Goal: Communication & Community: Answer question/provide support

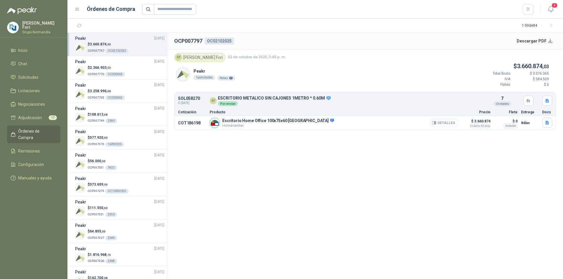
click at [443, 122] on button "Detalles" at bounding box center [444, 123] width 28 height 8
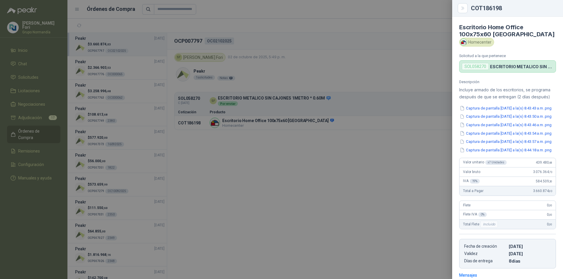
click at [319, 138] on div at bounding box center [281, 139] width 563 height 279
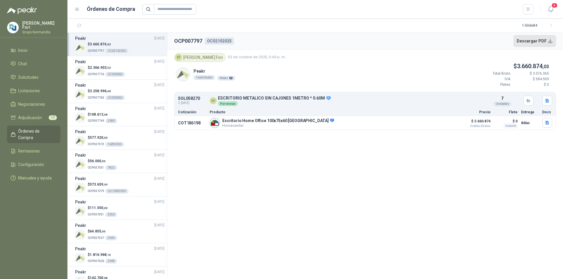
click at [550, 40] on button "Descargar PDF" at bounding box center [534, 41] width 43 height 12
click at [31, 118] on span "Adjudicación" at bounding box center [30, 118] width 24 height 6
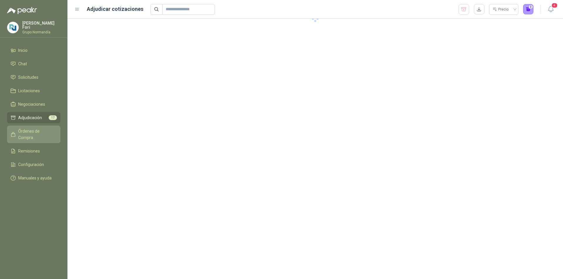
click at [33, 129] on span "Órdenes de Compra" at bounding box center [36, 134] width 37 height 13
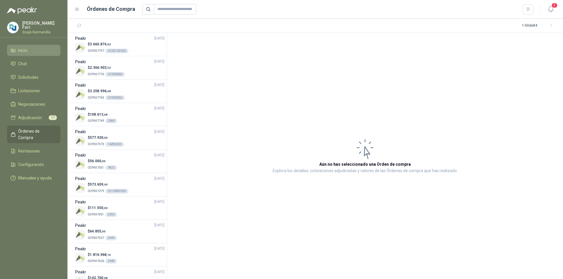
click at [26, 50] on span "Inicio" at bounding box center [22, 50] width 9 height 6
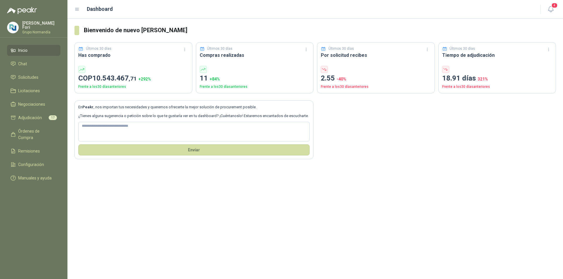
click at [30, 47] on li "Inicio" at bounding box center [34, 50] width 46 height 6
click at [24, 77] on span "Solicitudes" at bounding box center [28, 77] width 20 height 6
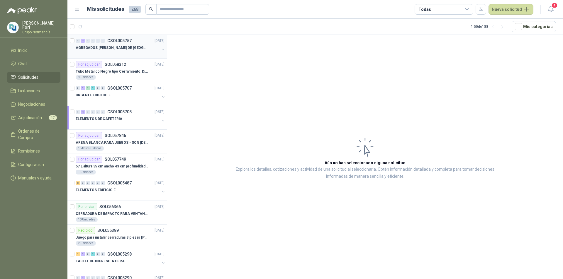
click at [149, 49] on div "AGREGADOS TORRES DE SANTA LUCÍA" at bounding box center [118, 47] width 84 height 7
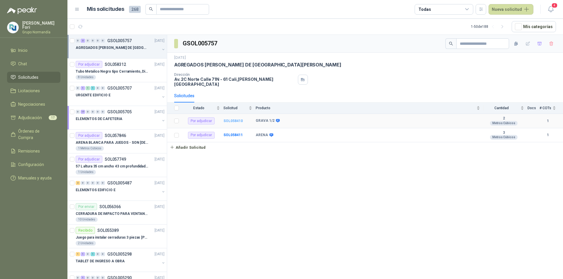
click at [239, 119] on b "SOL058410" at bounding box center [232, 121] width 19 height 4
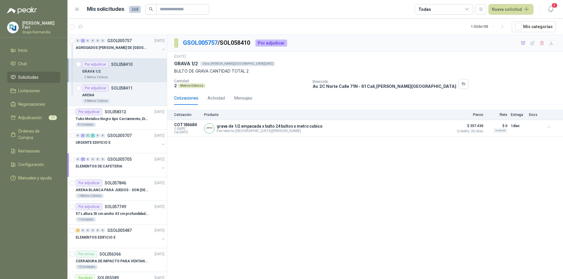
click at [119, 46] on p "AGREGADOS TORRES DE SANTA LUCÍA" at bounding box center [112, 48] width 73 height 6
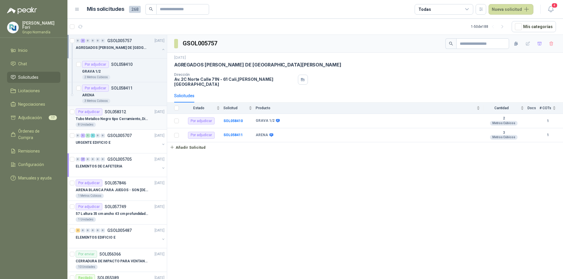
click at [119, 120] on p "Tubo Metalico Negro tipo Cerramiento, Diametro 1-1/2", Espesor 2mm, Longitud 6m" at bounding box center [112, 119] width 73 height 6
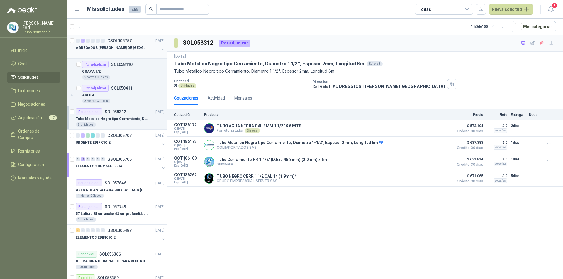
click at [141, 47] on div "AGREGADOS TORRES DE SANTA LUCÍA" at bounding box center [118, 47] width 84 height 7
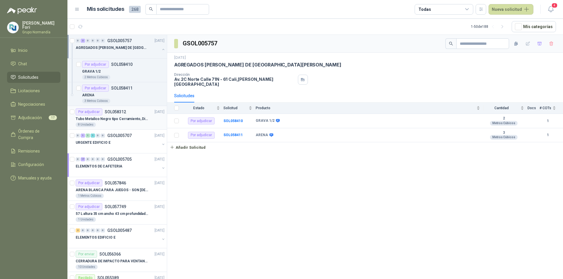
click at [115, 123] on div "8 Unidades" at bounding box center [120, 125] width 89 height 5
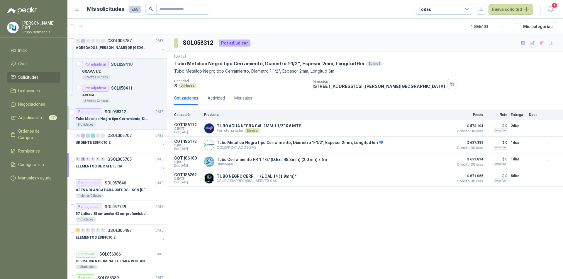
click at [139, 51] on div at bounding box center [118, 53] width 84 height 5
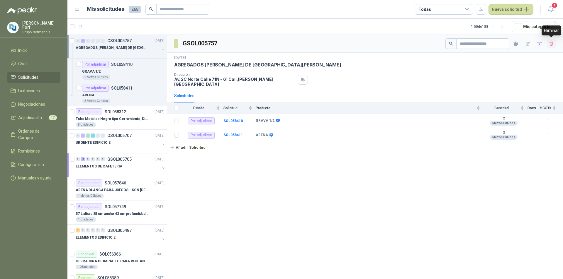
click at [549, 47] on button "button" at bounding box center [550, 43] width 9 height 9
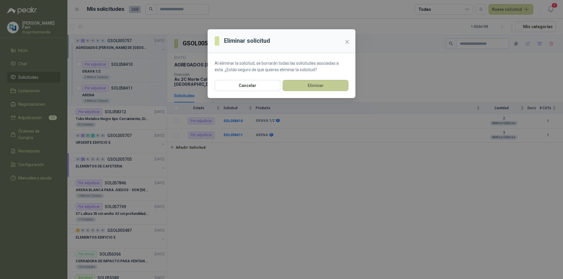
click at [324, 90] on button "Eliminar" at bounding box center [316, 85] width 66 height 11
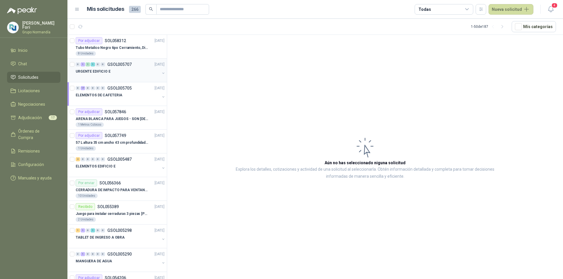
click at [137, 70] on div "URGENTE EDIFICIO E" at bounding box center [118, 71] width 84 height 7
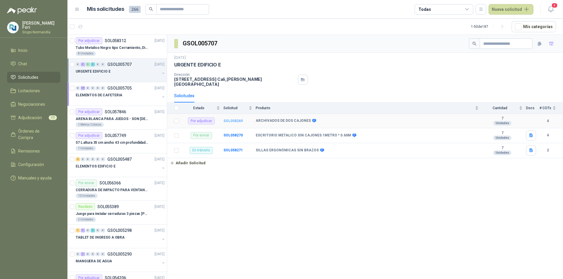
click at [234, 119] on b "SOL058269" at bounding box center [232, 121] width 19 height 4
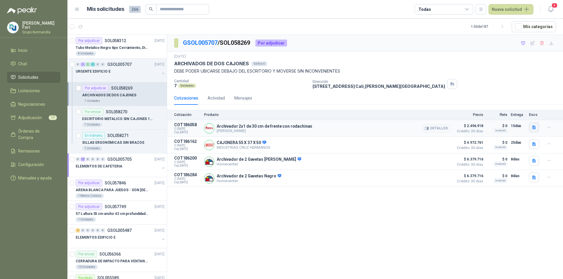
click at [533, 130] on icon "button" at bounding box center [533, 127] width 5 height 5
click at [509, 115] on button "WhatsApp Image [DATE] 11.33.59 AM.jpeg" at bounding box center [494, 115] width 79 height 6
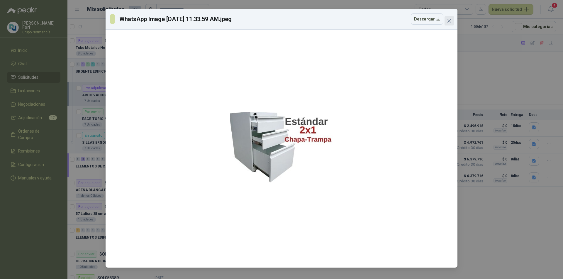
click at [447, 21] on icon "close" at bounding box center [449, 20] width 5 height 5
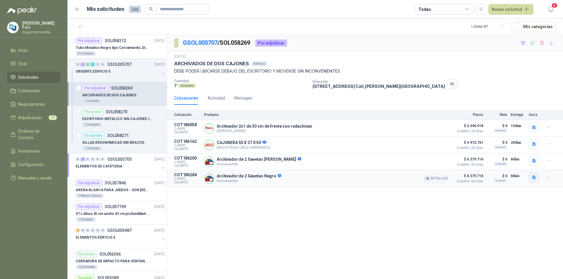
click at [532, 178] on icon "button" at bounding box center [533, 177] width 5 height 5
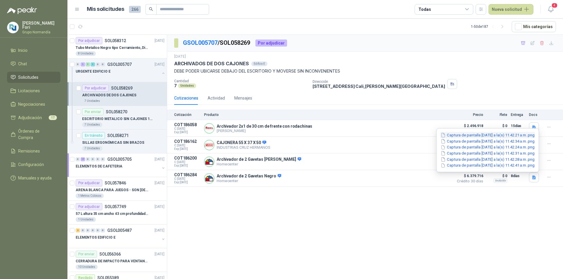
click at [481, 137] on button "Captura de pantalla [DATE] a la(s) 11.42.21 a.m..png" at bounding box center [487, 135] width 95 height 6
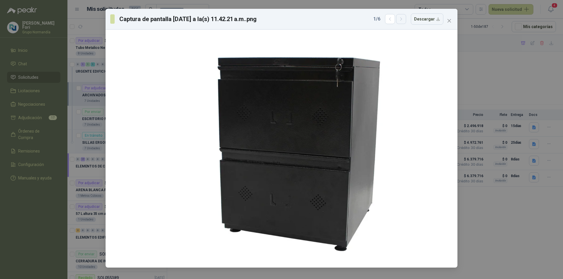
click at [406, 21] on button "button" at bounding box center [401, 19] width 10 height 10
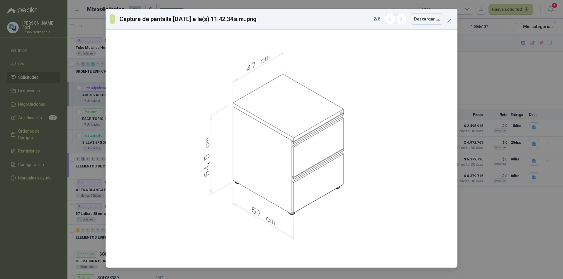
click at [524, 93] on div "Captura de pantalla [DATE] a la(s) 11.42.34 a.m..png 2 / 6 Descargar" at bounding box center [281, 139] width 563 height 279
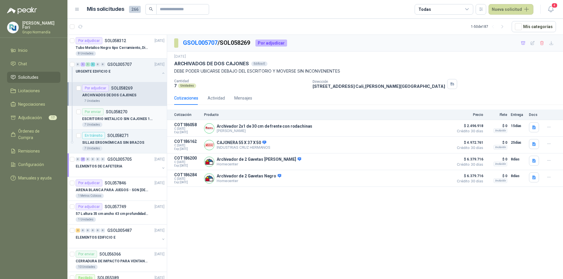
click at [114, 124] on div "7 Unidades" at bounding box center [123, 125] width 82 height 5
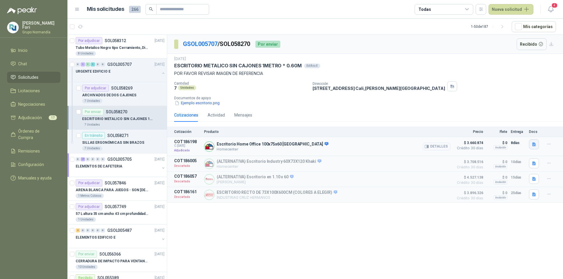
click at [537, 145] on button "button" at bounding box center [534, 145] width 10 height 10
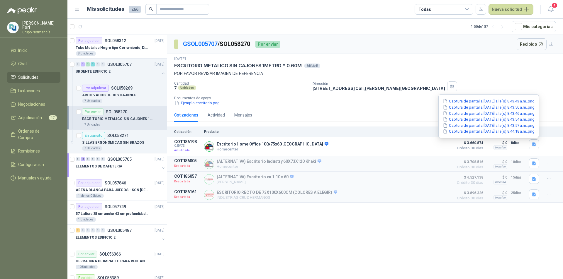
click at [495, 97] on div "Captura de pantalla 2025-10-02 a la(s) 8.43.43 a.m..png Captura de pantalla 202…" at bounding box center [488, 116] width 101 height 44
click at [495, 100] on button "Captura de pantalla [DATE] a la(s) 8.43.43 a.m..png" at bounding box center [488, 101] width 93 height 6
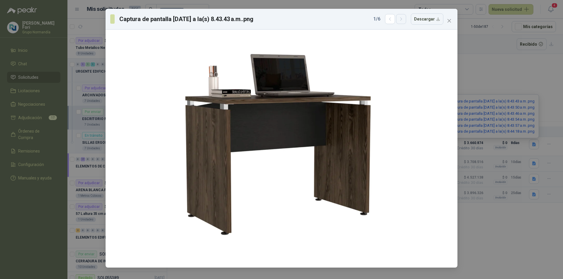
click at [404, 22] on button "button" at bounding box center [401, 19] width 10 height 10
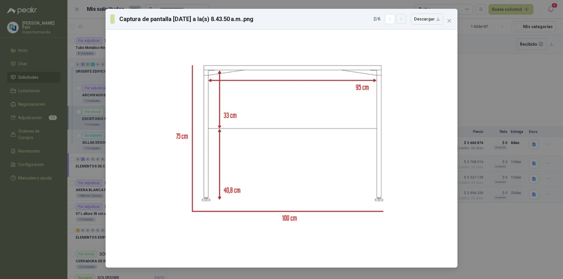
click at [399, 15] on button "button" at bounding box center [401, 19] width 10 height 10
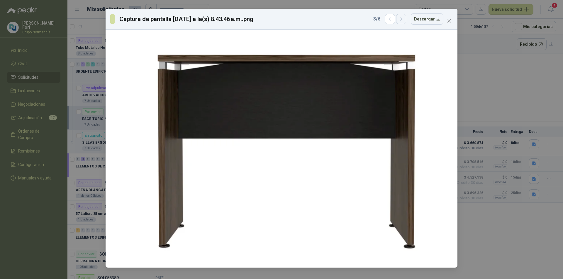
click at [399, 16] on button "button" at bounding box center [401, 19] width 10 height 10
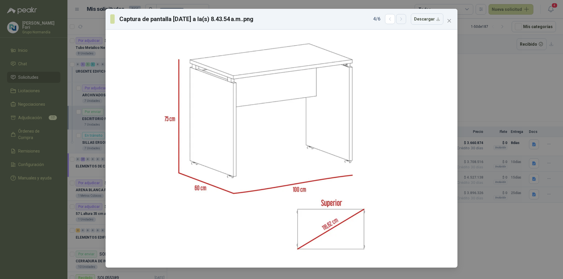
click at [399, 16] on button "button" at bounding box center [401, 19] width 10 height 10
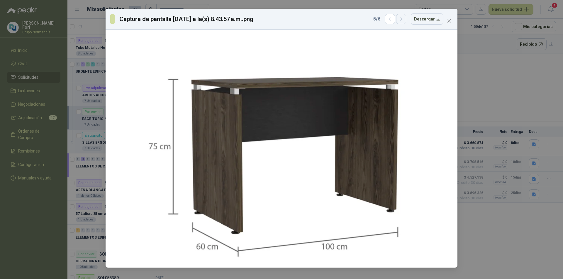
click at [399, 16] on button "button" at bounding box center [401, 19] width 10 height 10
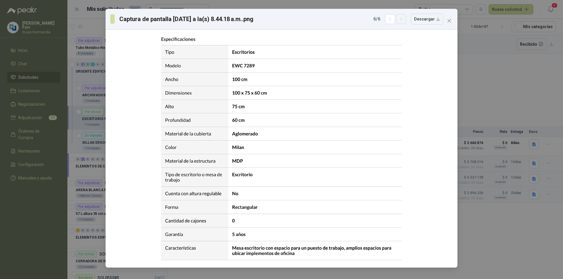
click at [399, 16] on button "button" at bounding box center [401, 19] width 10 height 10
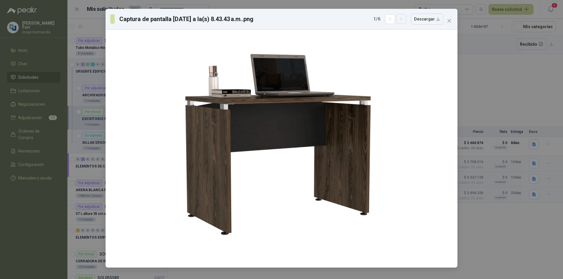
click at [399, 16] on button "button" at bounding box center [401, 19] width 10 height 10
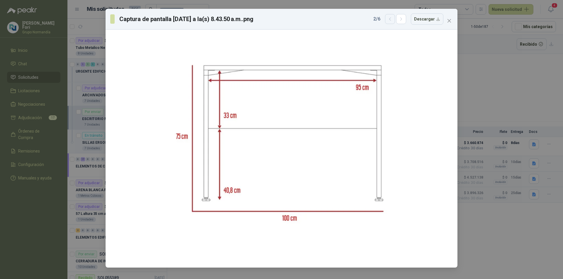
click at [388, 19] on button "button" at bounding box center [390, 19] width 10 height 10
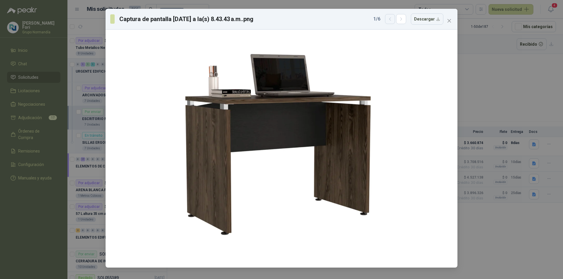
click at [388, 19] on button "button" at bounding box center [390, 19] width 10 height 10
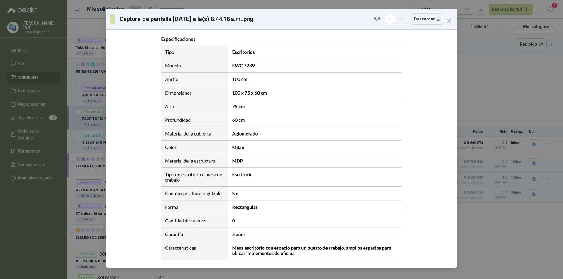
click at [401, 17] on icon "button" at bounding box center [401, 19] width 5 height 5
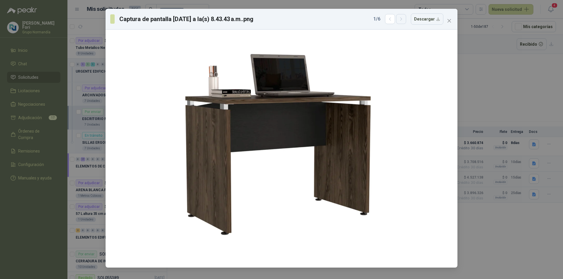
click at [402, 17] on icon "button" at bounding box center [401, 19] width 5 height 5
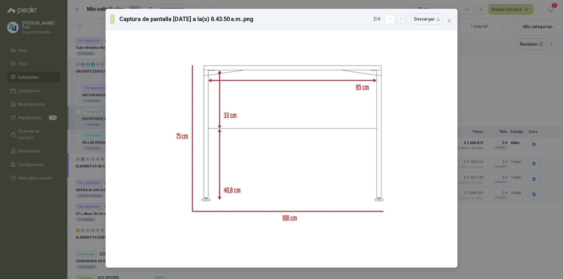
click at [402, 17] on icon "button" at bounding box center [401, 19] width 5 height 5
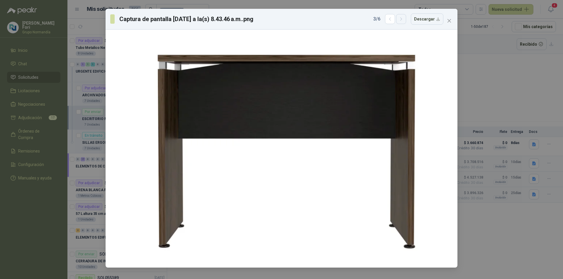
click at [402, 17] on icon "button" at bounding box center [401, 19] width 5 height 5
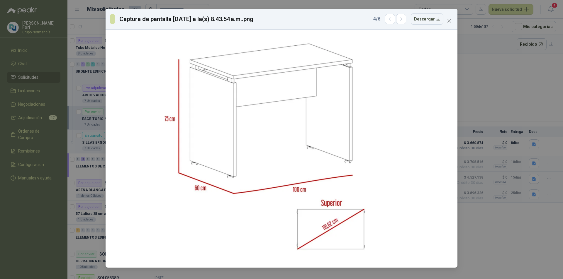
click at [477, 38] on div "Captura de pantalla 2025-10-02 a la(s) 8.43.54 a.m..png 4 / 6 Descargar" at bounding box center [281, 139] width 563 height 279
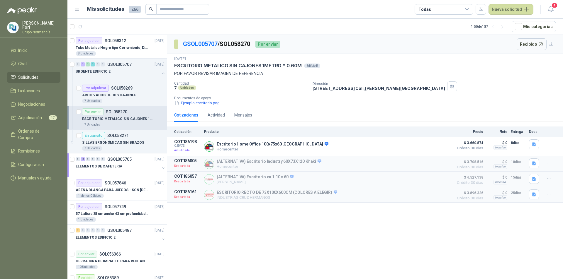
click at [111, 116] on p "ESCRITORIO METALICO SIN CAJONES 1METRO * 0.60M" at bounding box center [118, 119] width 73 height 6
click at [115, 94] on p "ARCHIVADOS DE DOS CAJONES" at bounding box center [109, 96] width 54 height 6
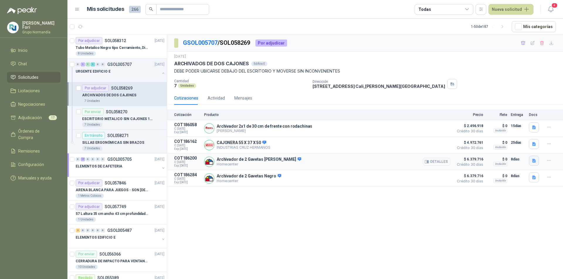
click at [533, 165] on button "button" at bounding box center [534, 161] width 10 height 10
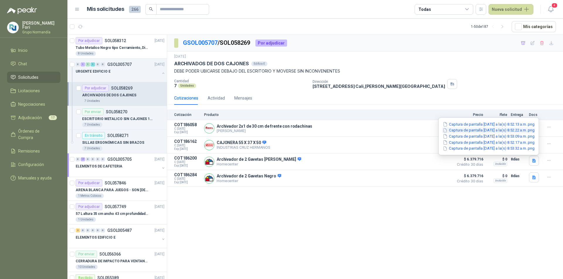
click at [493, 133] on button "Captura de pantalla [DATE] a la(s) 8.52.22 a.m..png" at bounding box center [488, 130] width 93 height 6
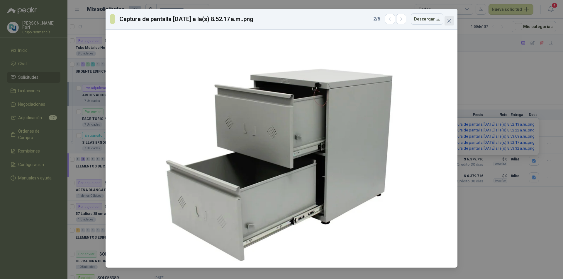
click at [451, 21] on icon "close" at bounding box center [449, 20] width 5 height 5
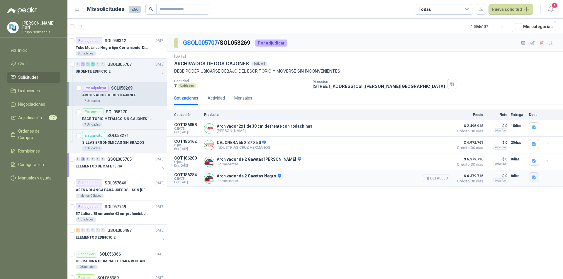
click at [532, 179] on icon "button" at bounding box center [534, 178] width 4 height 4
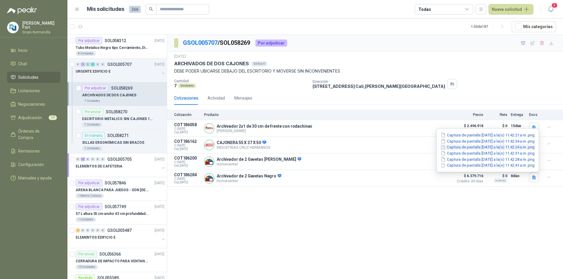
click at [502, 147] on button "Captura de pantalla [DATE] a la(s) 11.42.24 a.m..png" at bounding box center [487, 147] width 95 height 6
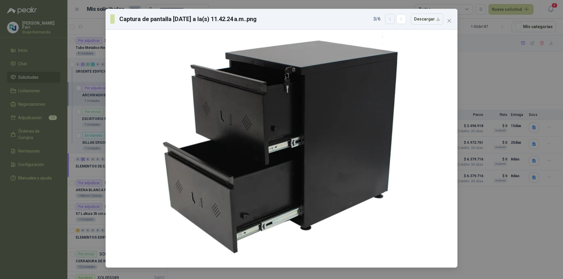
click at [390, 20] on icon "button" at bounding box center [389, 19] width 1 height 3
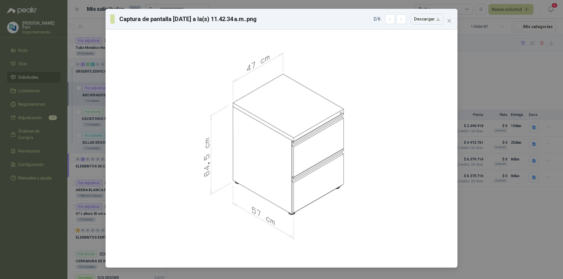
click at [487, 81] on div "Captura de pantalla [DATE] a la(s) 11.42.34 a.m..png 2 / 6 Descargar" at bounding box center [281, 139] width 563 height 279
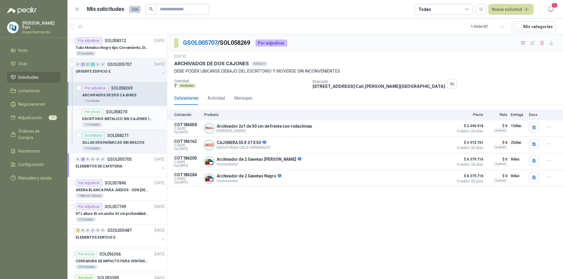
click at [130, 121] on p "ESCRITORIO METALICO SIN CAJONES 1METRO * 0.60M" at bounding box center [118, 119] width 73 height 6
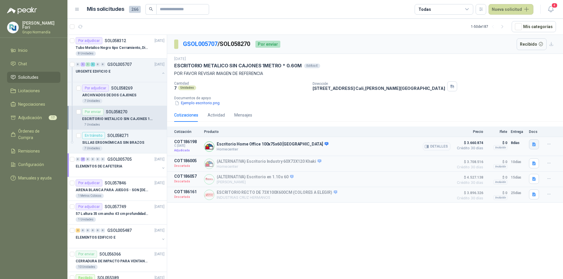
click at [536, 144] on icon "button" at bounding box center [533, 144] width 5 height 5
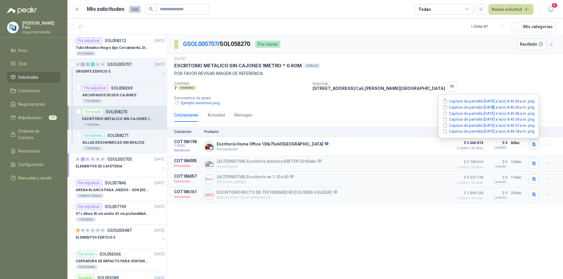
click at [482, 108] on button "Captura de pantalla [DATE] a la(s) 8.43.50 a.m..png" at bounding box center [488, 107] width 93 height 6
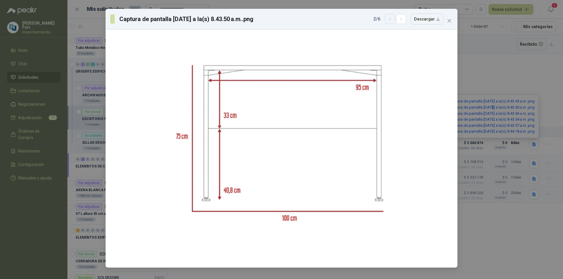
click at [391, 16] on button "button" at bounding box center [390, 19] width 10 height 10
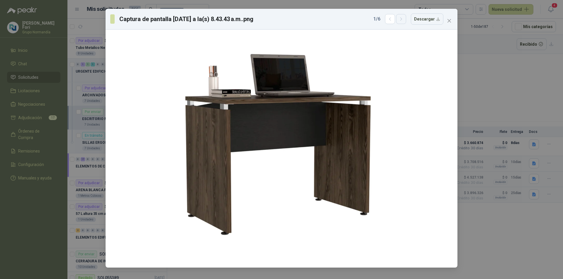
click at [404, 20] on icon "button" at bounding box center [401, 19] width 5 height 5
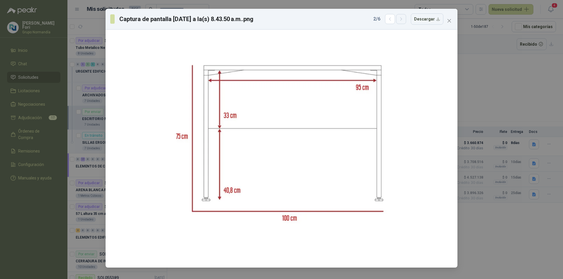
click at [404, 20] on icon "button" at bounding box center [401, 19] width 5 height 5
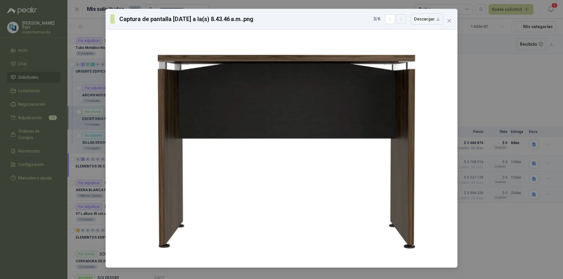
click at [404, 20] on icon "button" at bounding box center [401, 19] width 5 height 5
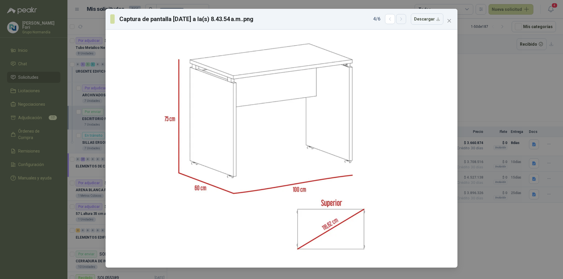
click at [406, 16] on button "button" at bounding box center [401, 19] width 10 height 10
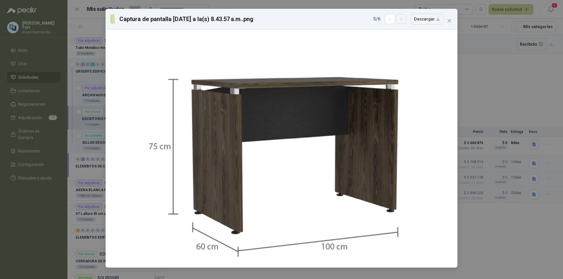
click at [404, 17] on icon "button" at bounding box center [401, 19] width 5 height 5
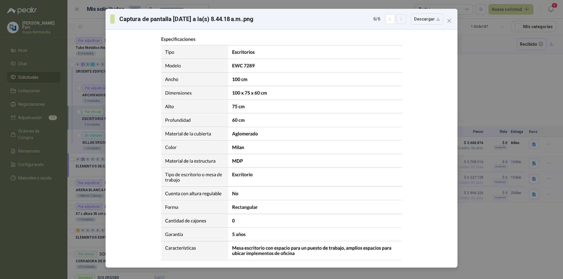
click at [404, 17] on icon "button" at bounding box center [401, 19] width 5 height 5
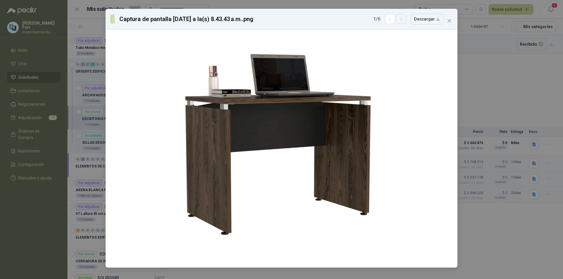
click at [404, 17] on icon "button" at bounding box center [401, 19] width 5 height 5
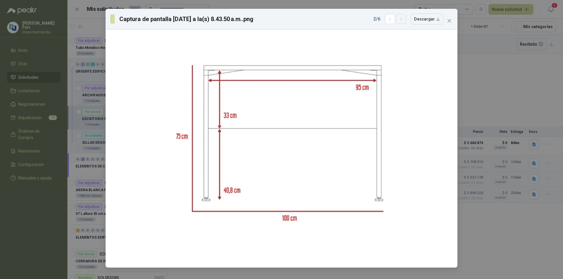
click at [404, 17] on icon "button" at bounding box center [401, 19] width 5 height 5
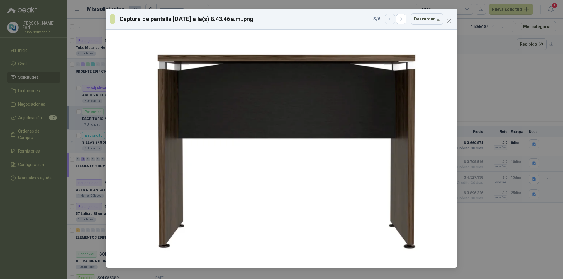
click at [394, 16] on button "button" at bounding box center [390, 19] width 10 height 10
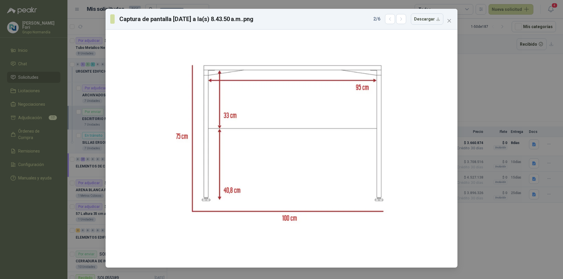
drag, startPoint x: 467, startPoint y: 76, endPoint x: 464, endPoint y: 75, distance: 2.9
click at [467, 76] on div "Captura de pantalla [DATE] a la(s) 8.43.50 a.m..png 2 / 6 Descargar" at bounding box center [281, 139] width 563 height 279
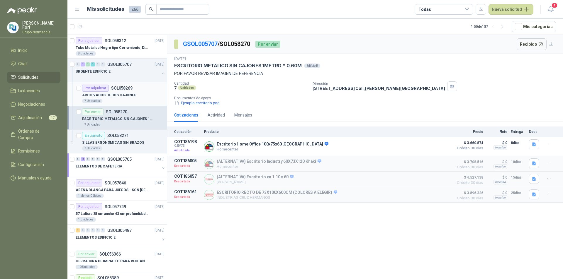
click at [96, 93] on p "ARCHIVADOS DE DOS CAJONES" at bounding box center [109, 96] width 54 height 6
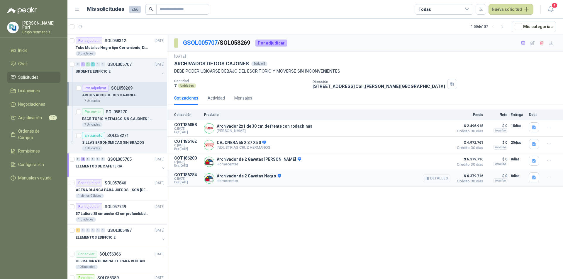
click at [438, 181] on button "Detalles" at bounding box center [437, 179] width 28 height 8
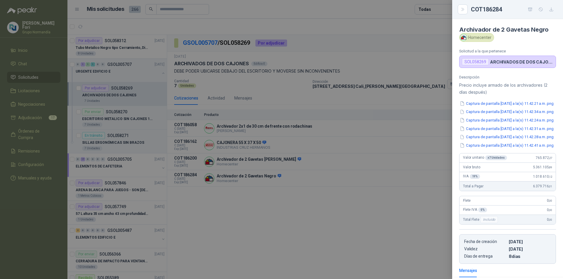
scroll to position [106, 0]
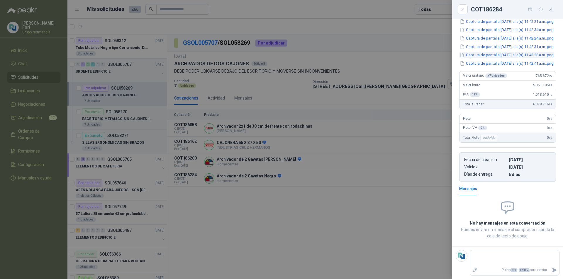
click at [509, 52] on button "Captura de pantalla [DATE] a la(s) 11.42.28 a.m..png" at bounding box center [506, 55] width 95 height 6
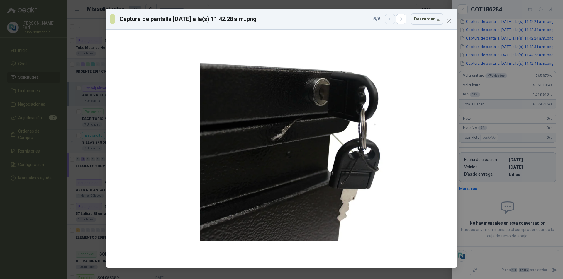
click at [388, 23] on button "button" at bounding box center [390, 19] width 10 height 10
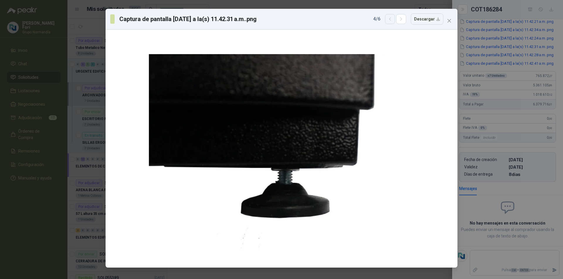
click at [388, 23] on button "button" at bounding box center [390, 19] width 10 height 10
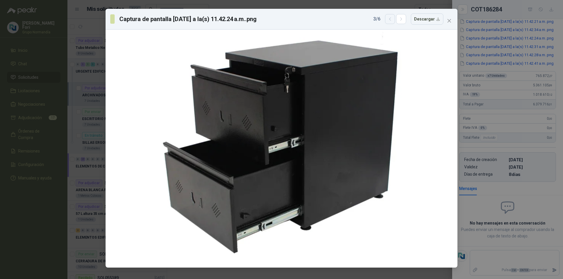
click at [388, 23] on button "button" at bounding box center [390, 19] width 10 height 10
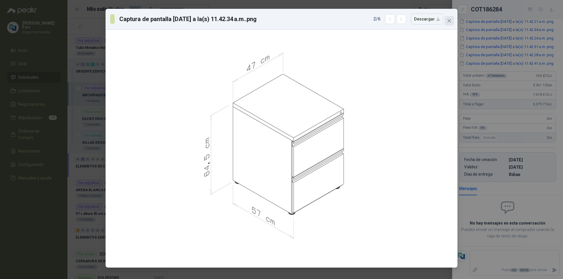
click at [449, 23] on icon "close" at bounding box center [449, 20] width 5 height 5
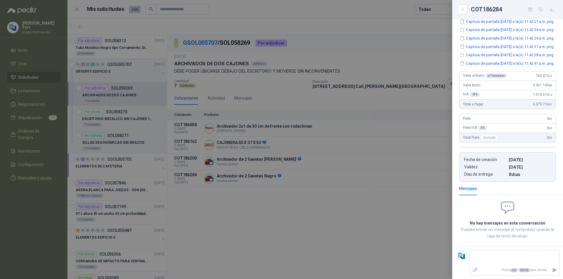
click at [256, 222] on div at bounding box center [281, 139] width 563 height 279
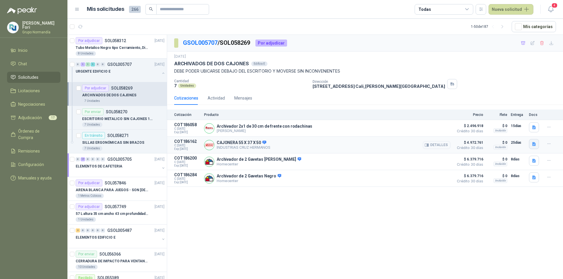
click at [535, 143] on icon "button" at bounding box center [533, 144] width 5 height 5
click at [517, 128] on div "WhatsApp Image [DATE] 3.29.15 PM.jpeg" at bounding box center [496, 132] width 85 height 14
click at [518, 131] on button "WhatsApp Image [DATE] 3.29.15 PM.jpeg" at bounding box center [496, 132] width 77 height 6
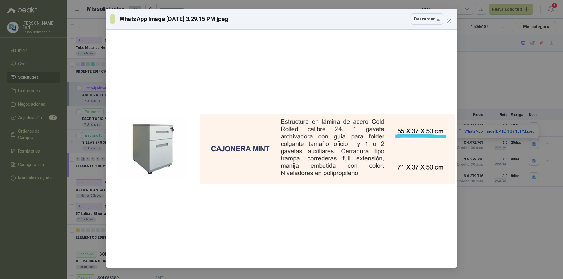
click at [451, 20] on icon "close" at bounding box center [449, 20] width 5 height 5
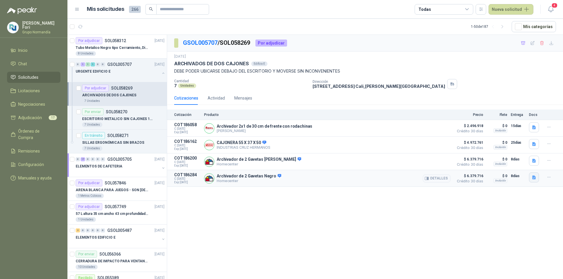
click at [530, 178] on button "button" at bounding box center [534, 178] width 10 height 10
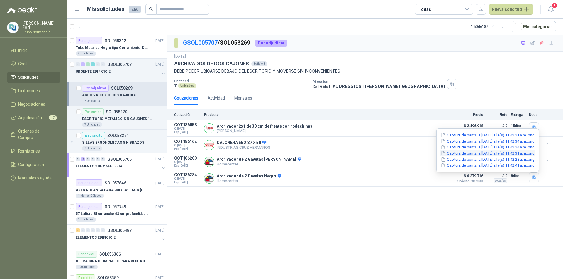
click at [489, 156] on button "Captura de pantalla [DATE] a la(s) 11.42.31 a.m..png" at bounding box center [487, 153] width 95 height 6
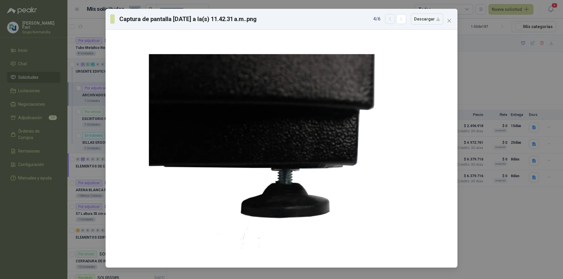
click at [390, 23] on button "button" at bounding box center [390, 19] width 10 height 10
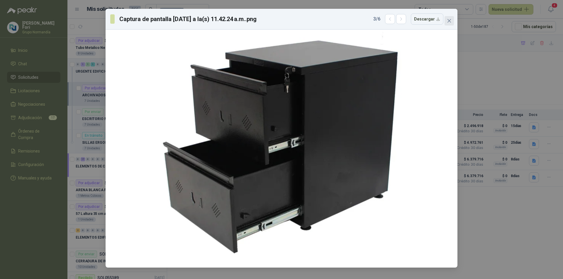
click at [451, 19] on span "Close" at bounding box center [448, 20] width 9 height 5
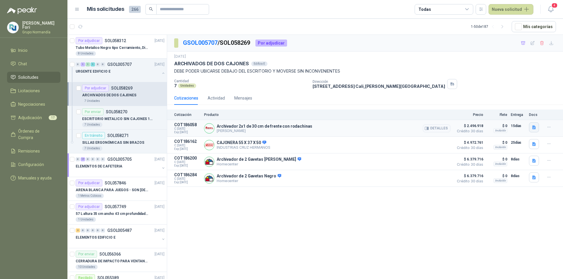
click at [534, 125] on icon "button" at bounding box center [533, 127] width 5 height 5
click at [473, 116] on button "WhatsApp Image [DATE] 11.33.59 AM.jpeg" at bounding box center [494, 115] width 79 height 6
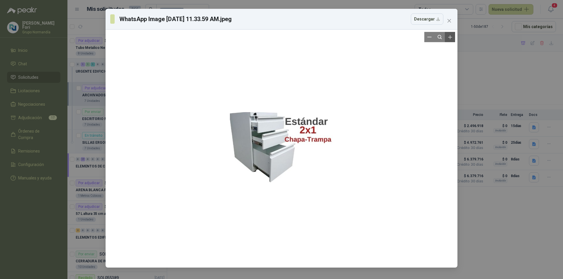
click at [453, 36] on button "Zoom in" at bounding box center [450, 37] width 10 height 10
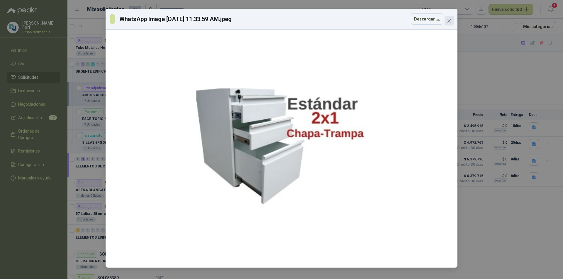
click at [448, 20] on icon "close" at bounding box center [449, 20] width 5 height 5
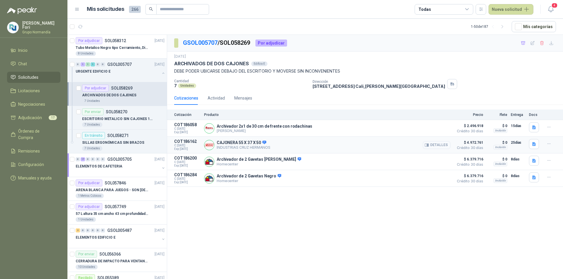
click at [440, 144] on button "Detalles" at bounding box center [437, 145] width 28 height 8
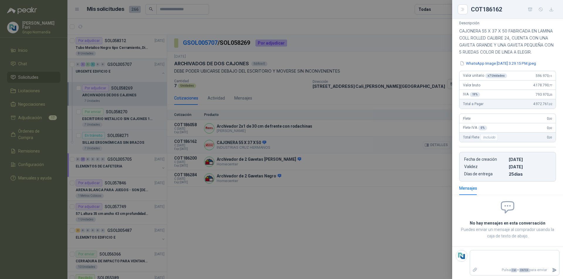
scroll to position [61, 0]
click at [480, 63] on button "WhatsApp Image [DATE] 3.29.15 PM.jpeg" at bounding box center [497, 63] width 77 height 6
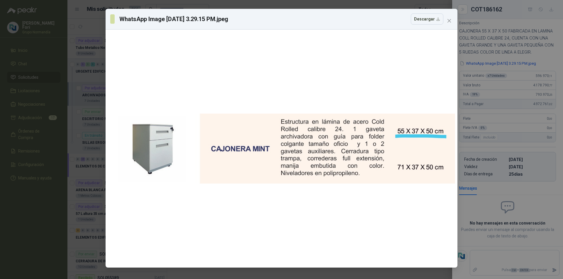
drag, startPoint x: 552, startPoint y: 192, endPoint x: 552, endPoint y: 189, distance: 3.2
click at [552, 191] on div "WhatsApp Image [DATE] 3.29.15 PM.jpeg Descargar" at bounding box center [281, 139] width 563 height 279
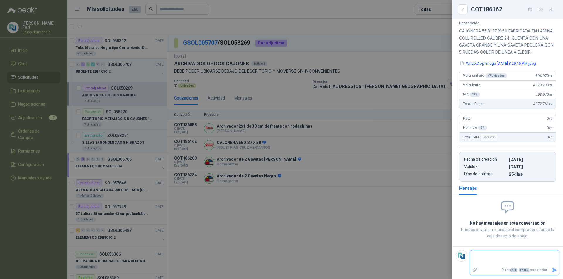
click at [491, 263] on textarea at bounding box center [514, 258] width 89 height 13
type textarea "*"
type textarea "**"
type textarea "***"
type textarea "****"
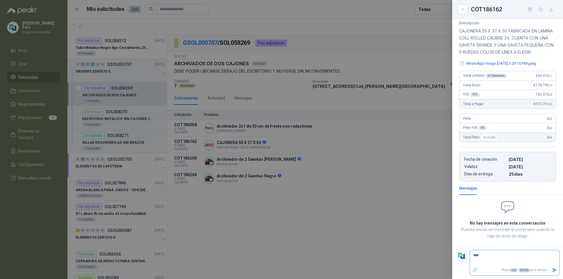
type textarea "*****"
type textarea "*******"
type textarea "********"
type textarea "*********"
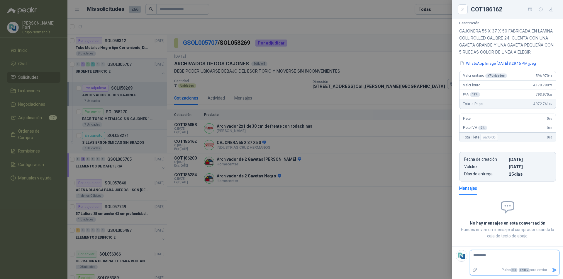
type textarea "*********"
type textarea "**********"
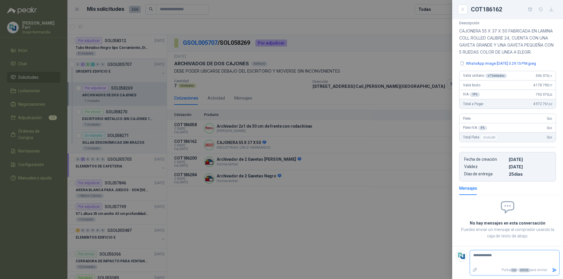
type textarea "**********"
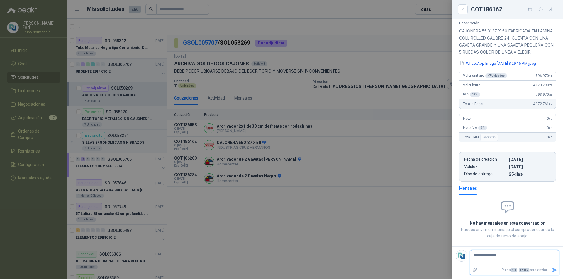
type textarea "**********"
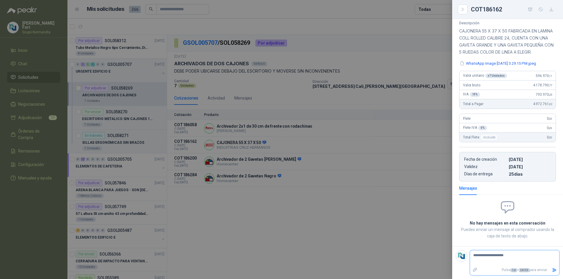
type textarea "**********"
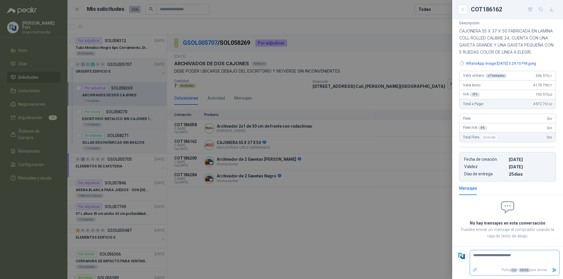
type textarea "**********"
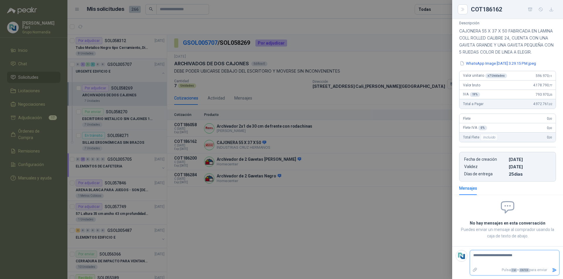
type textarea "**********"
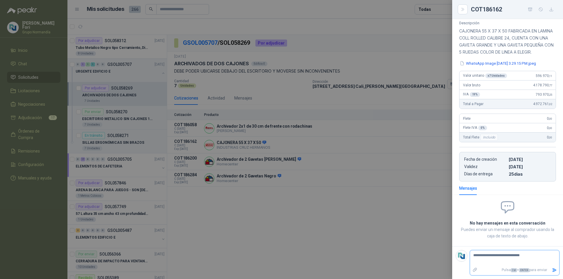
type textarea "**********"
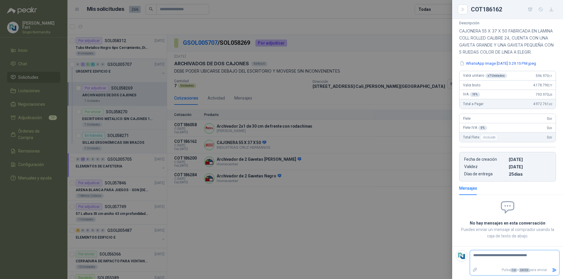
type textarea "**********"
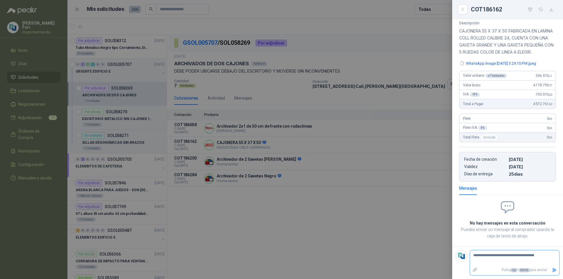
type textarea "**********"
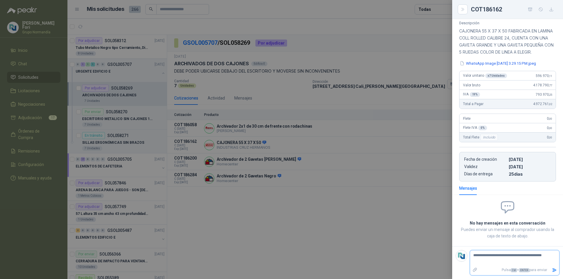
type textarea "**********"
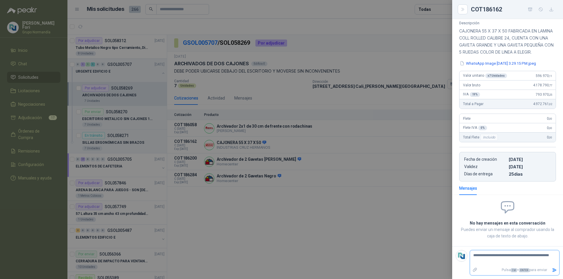
type textarea "**********"
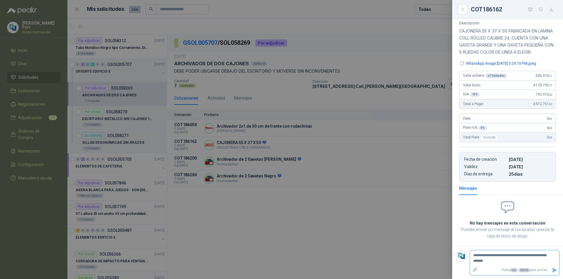
type textarea "**********"
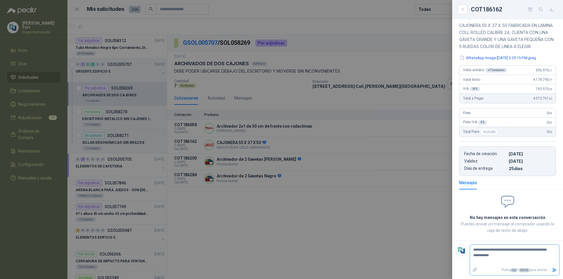
type textarea "**********"
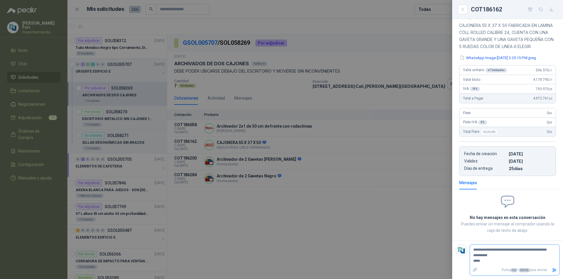
type textarea "**********"
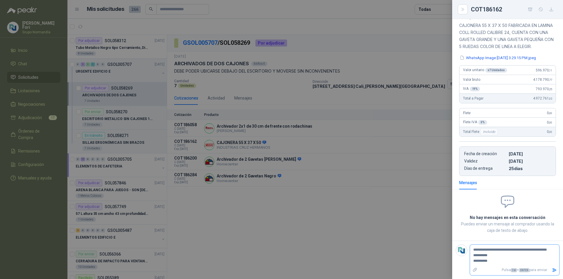
type textarea "**********"
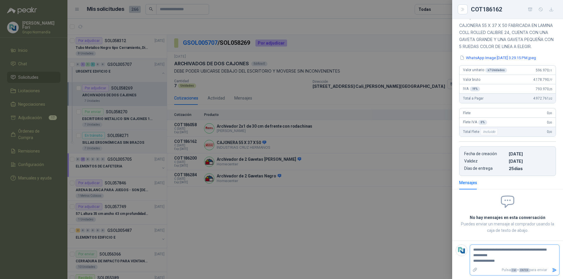
type textarea "**********"
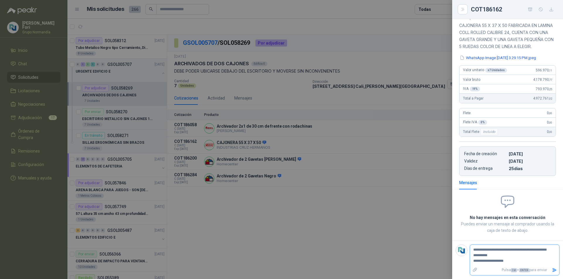
type textarea "**********"
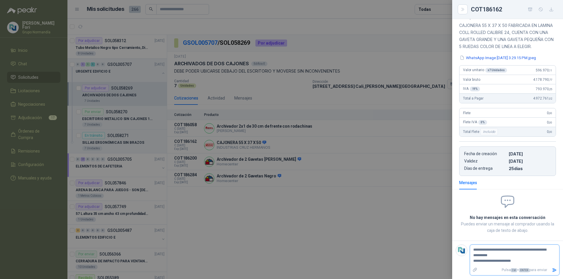
type textarea "**********"
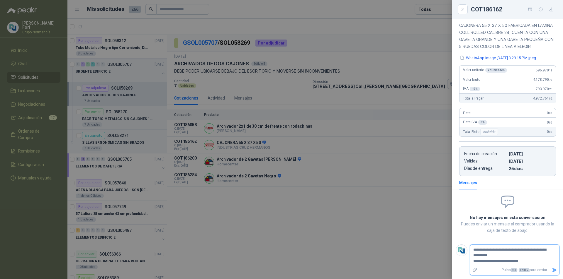
type textarea "**********"
click at [552, 273] on icon "Enviar" at bounding box center [554, 270] width 5 height 5
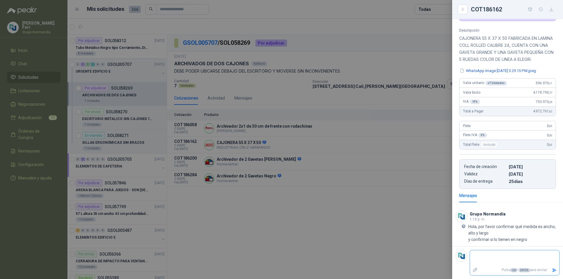
scroll to position [54, 0]
click at [420, 185] on div at bounding box center [281, 139] width 563 height 279
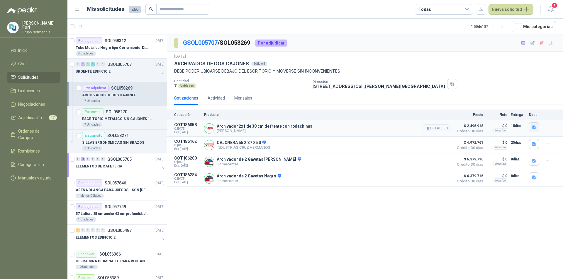
click at [534, 124] on button "button" at bounding box center [534, 128] width 10 height 10
click at [460, 115] on button "WhatsApp Image [DATE] 11.33.59 AM.jpeg" at bounding box center [494, 115] width 79 height 6
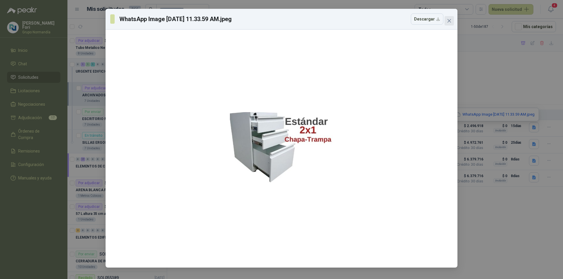
click at [451, 20] on icon "close" at bounding box center [449, 20] width 5 height 5
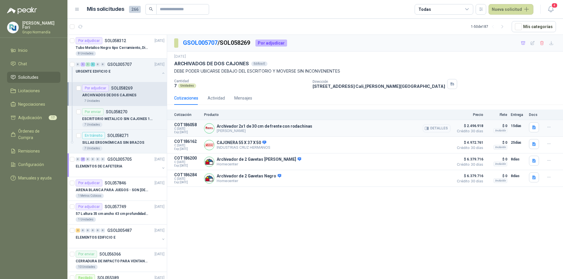
click at [437, 130] on button "Detalles" at bounding box center [437, 129] width 28 height 8
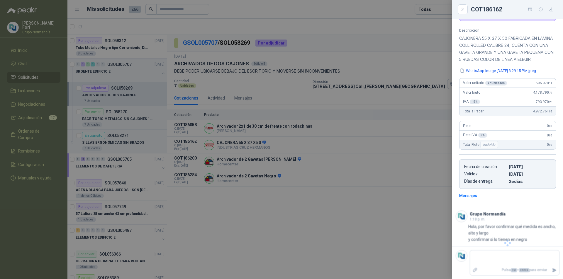
scroll to position [26, 0]
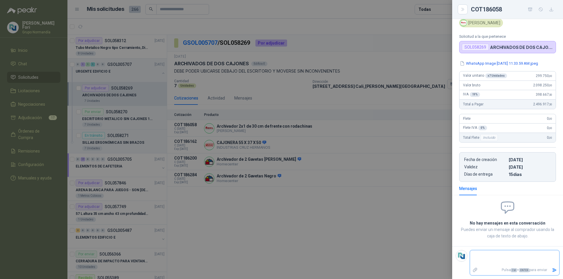
click at [487, 259] on textarea at bounding box center [512, 258] width 84 height 13
click at [494, 261] on textarea at bounding box center [512, 258] width 84 height 13
click at [552, 271] on icon "Enviar" at bounding box center [554, 270] width 5 height 5
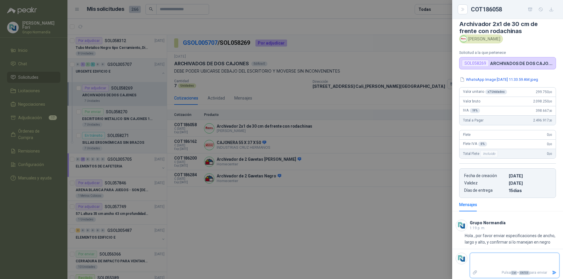
scroll to position [0, 0]
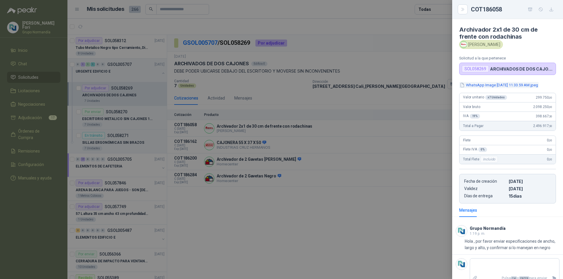
click at [491, 88] on button "WhatsApp Image [DATE] 11.33.59 AM.jpeg" at bounding box center [498, 85] width 79 height 6
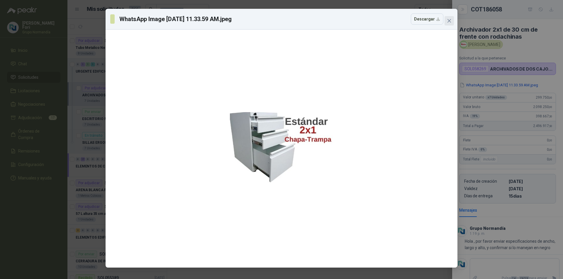
click at [448, 20] on icon "close" at bounding box center [449, 20] width 5 height 5
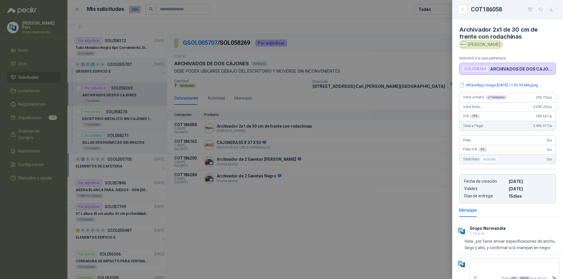
click at [323, 187] on div at bounding box center [281, 139] width 563 height 279
